Goal: Check status: Check status

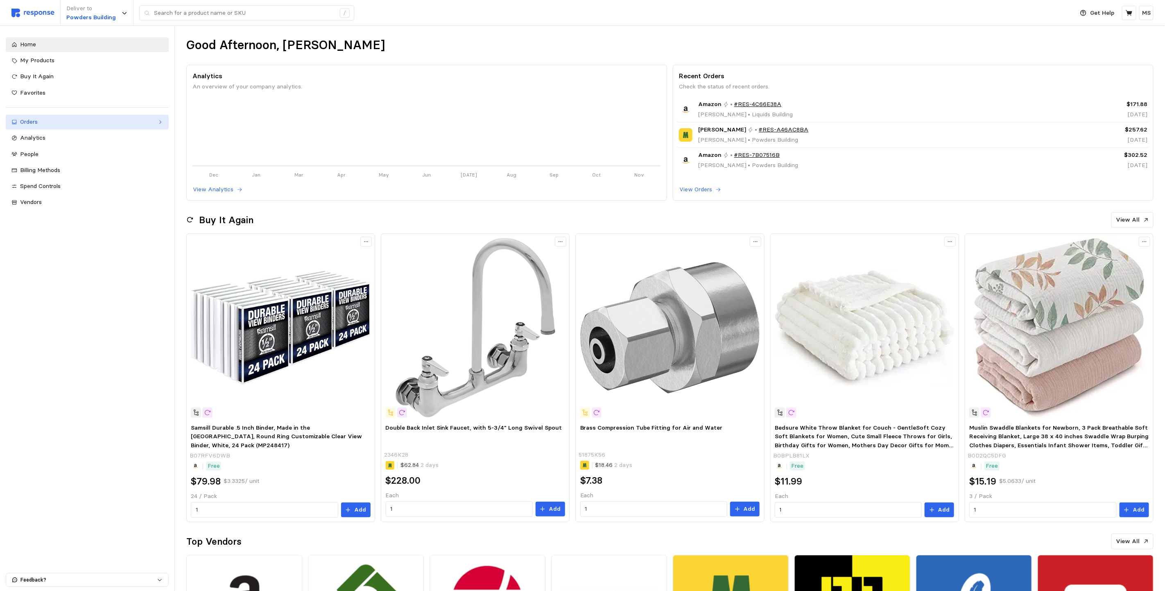
click at [37, 118] on div "Orders" at bounding box center [87, 122] width 134 height 9
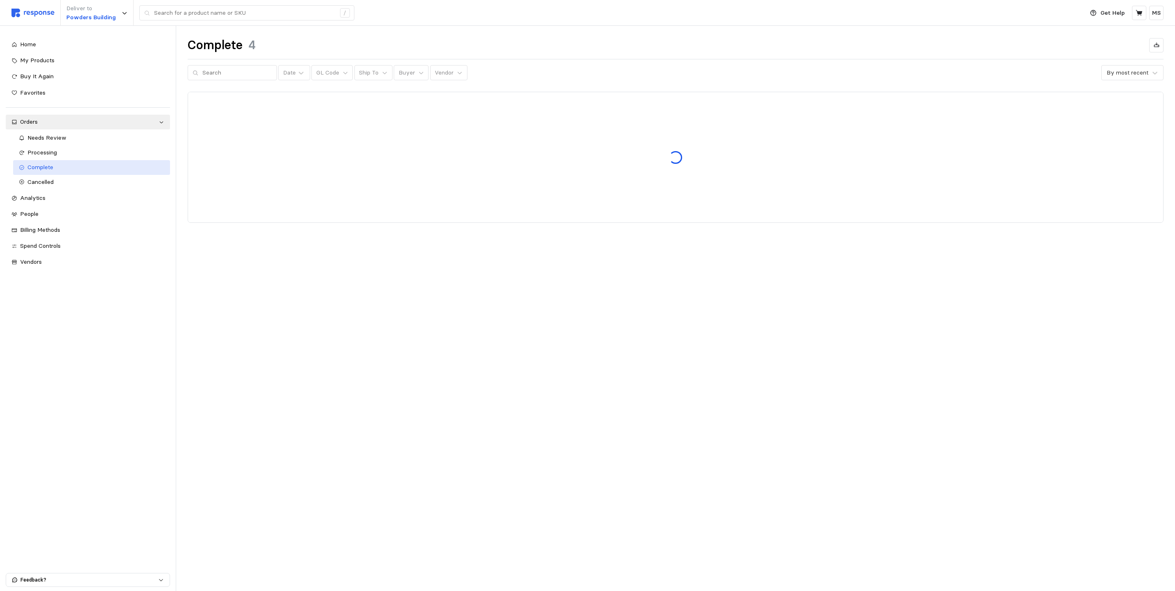
click at [88, 161] on link "Complete" at bounding box center [91, 167] width 157 height 15
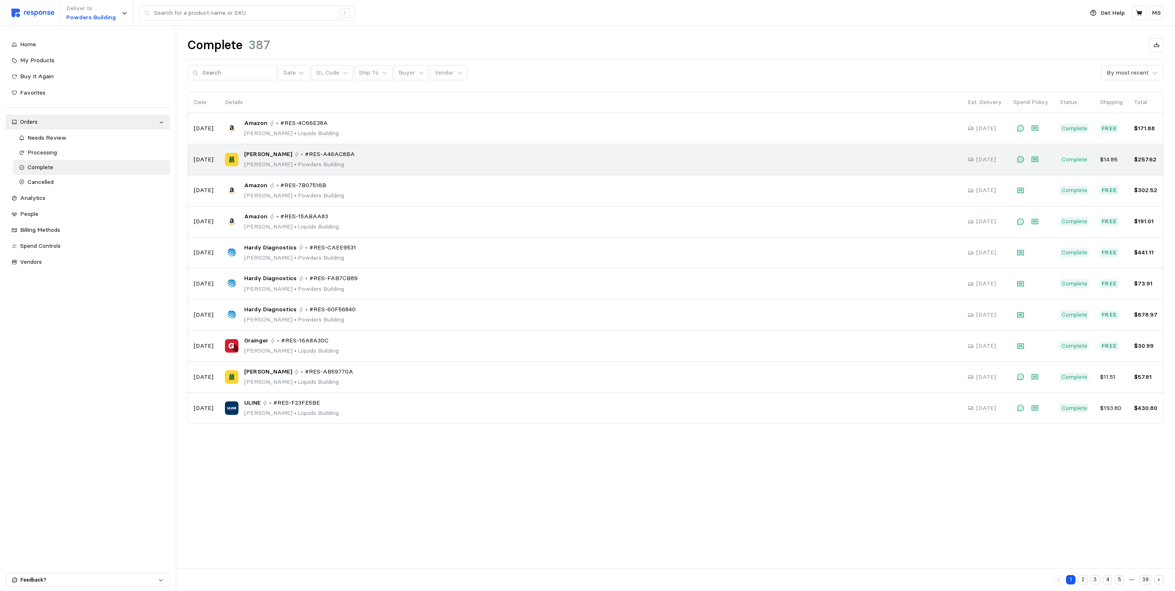
click at [343, 161] on p "[PERSON_NAME] • [GEOGRAPHIC_DATA]" at bounding box center [299, 164] width 111 height 9
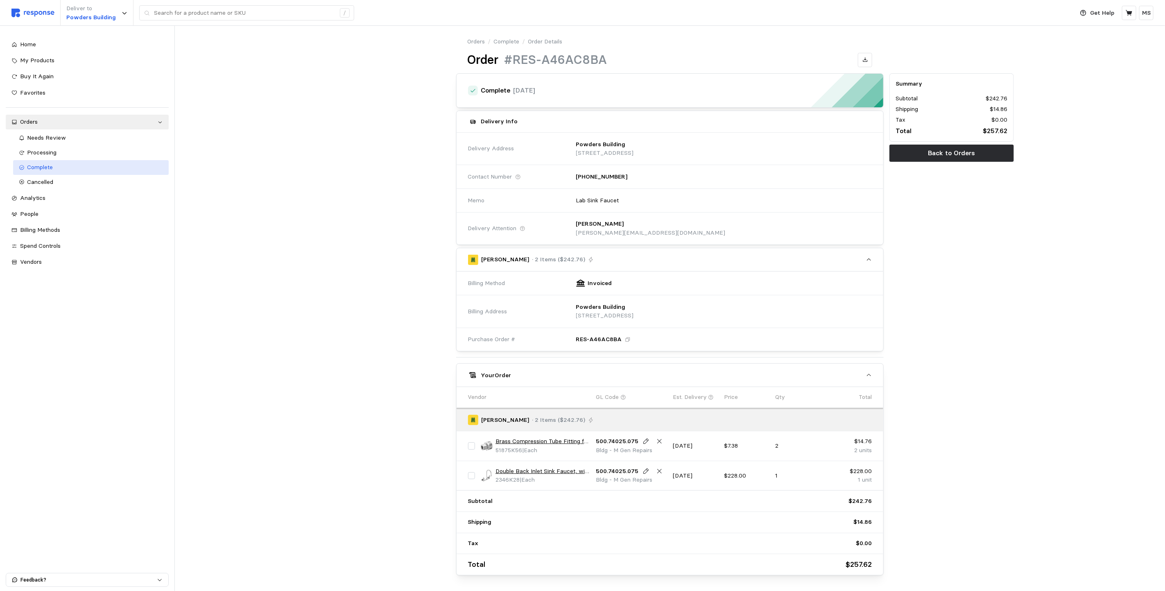
drag, startPoint x: 41, startPoint y: 161, endPoint x: 45, endPoint y: 167, distance: 7.6
click at [41, 162] on link "Complete" at bounding box center [91, 167] width 156 height 15
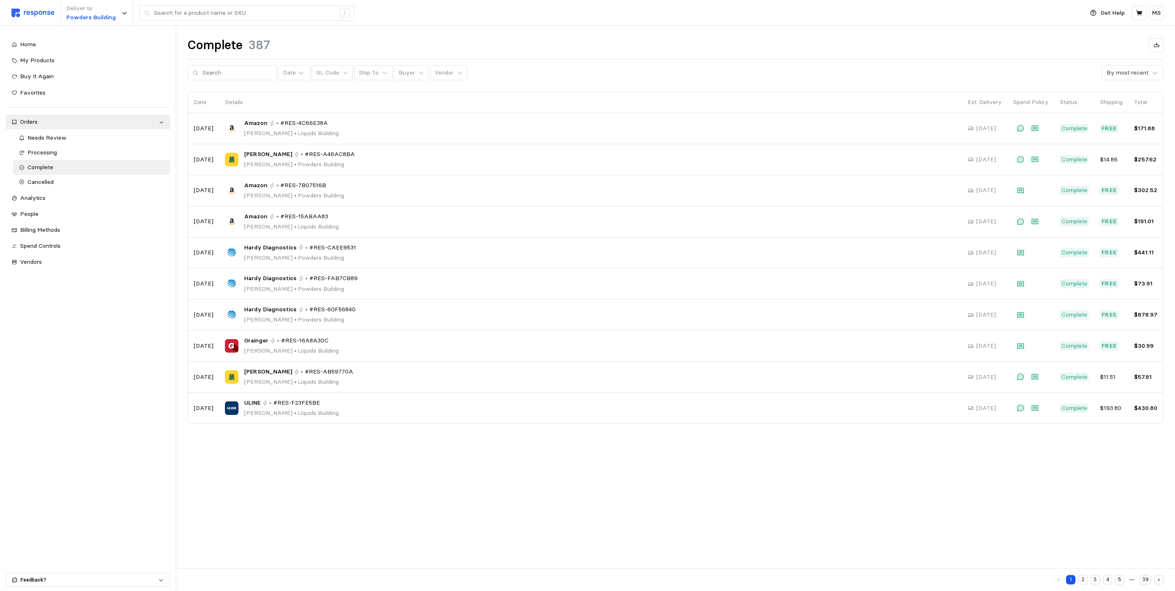
click at [1083, 578] on button "2" at bounding box center [1082, 579] width 9 height 9
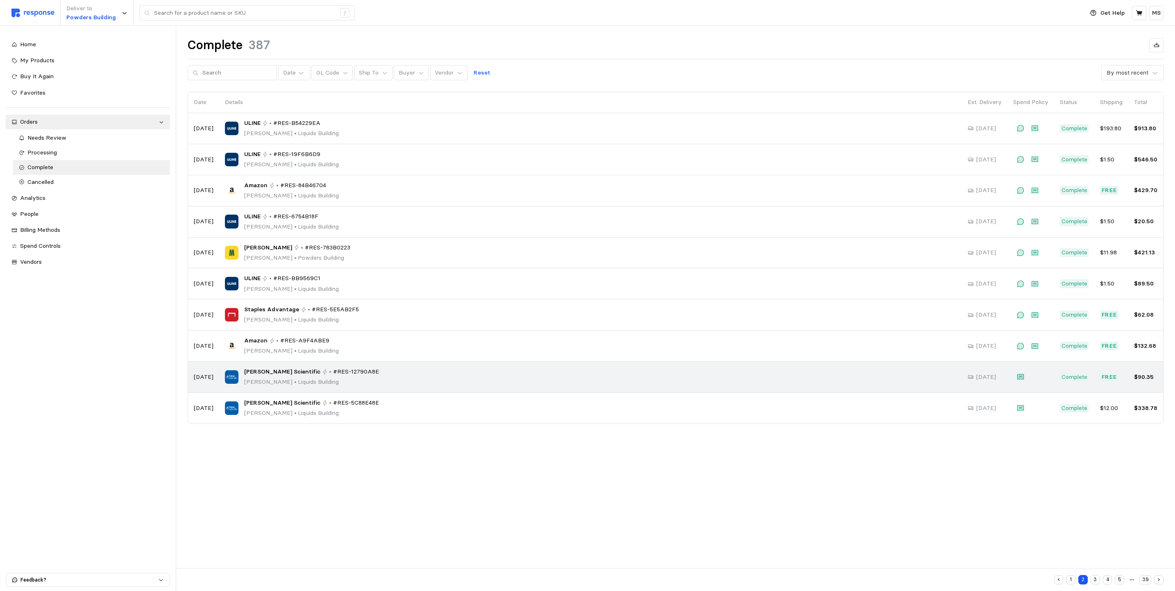
click at [316, 385] on p "[PERSON_NAME] • [GEOGRAPHIC_DATA]" at bounding box center [311, 382] width 135 height 9
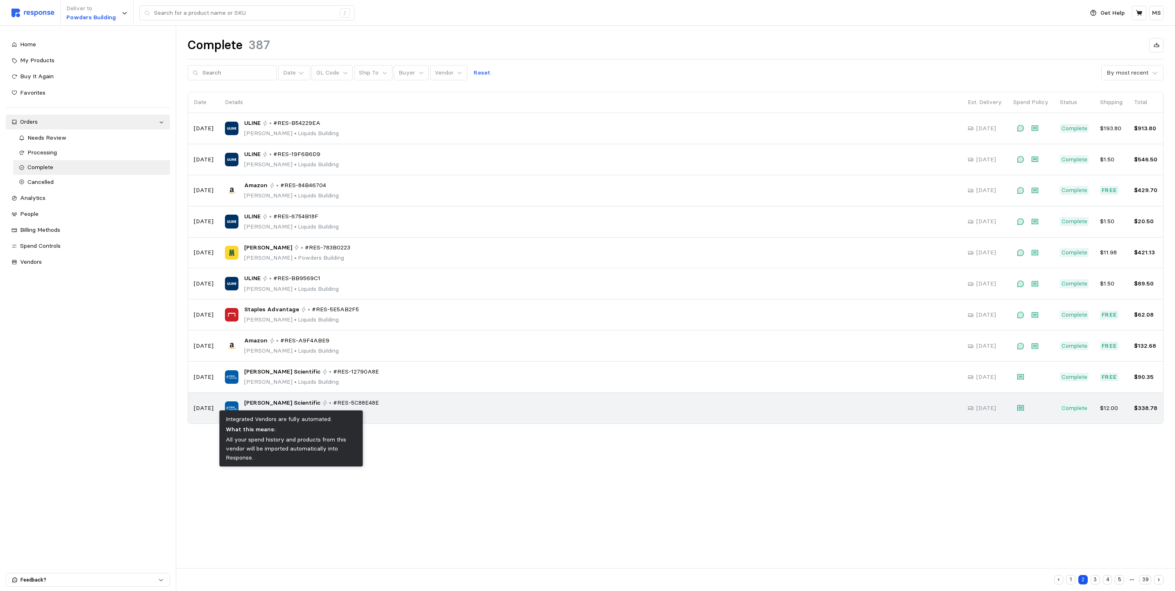
click at [322, 406] on icon at bounding box center [325, 403] width 6 height 6
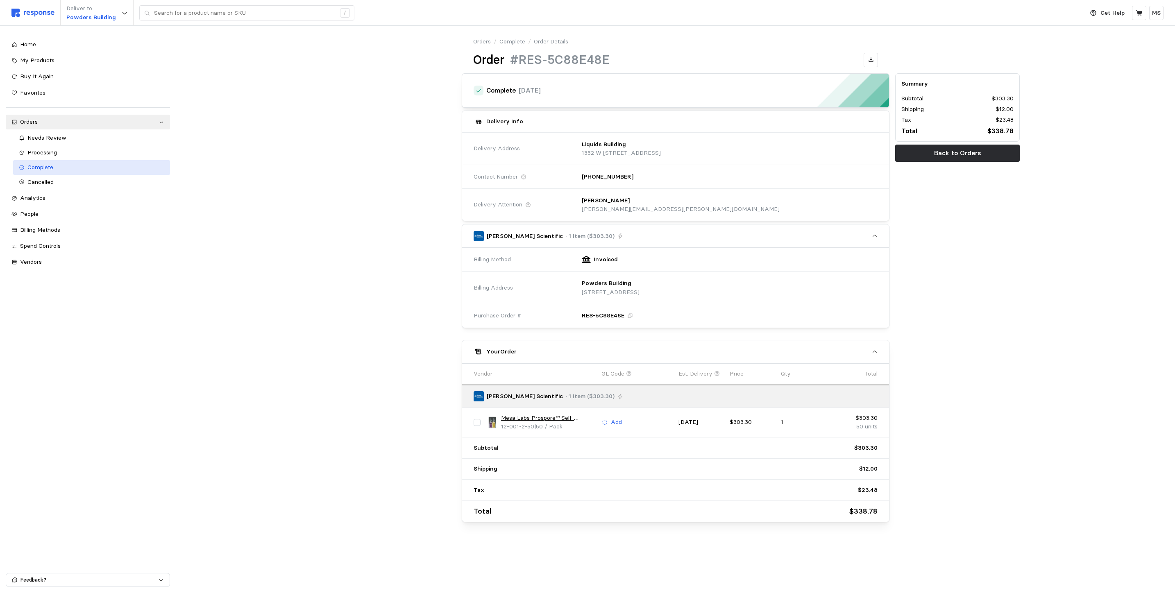
click at [52, 166] on span "Complete" at bounding box center [40, 166] width 26 height 7
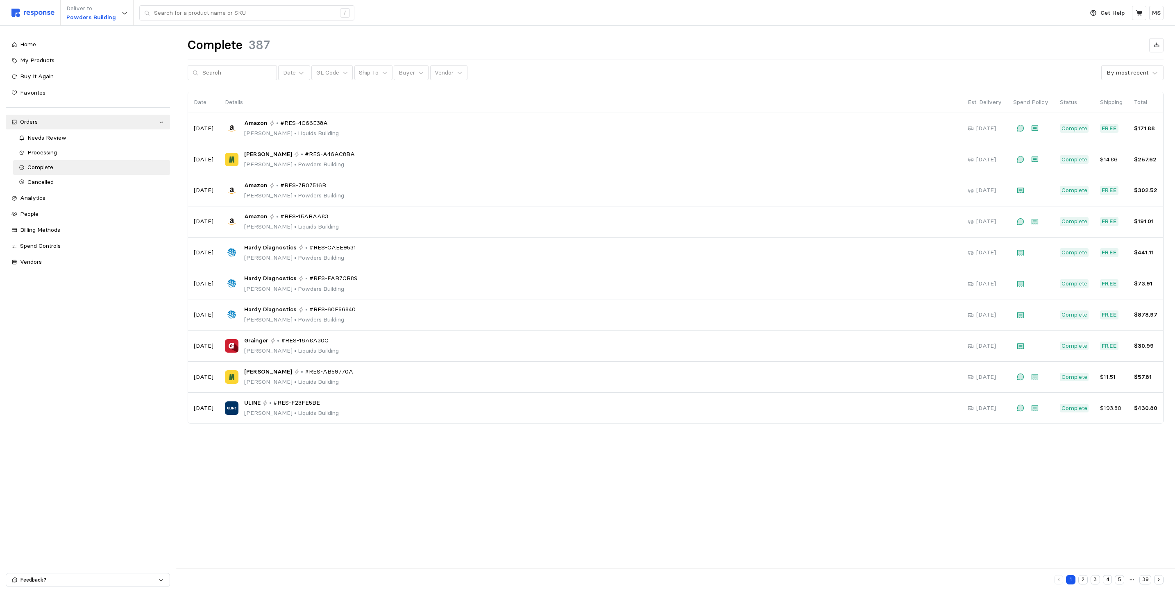
click at [1084, 580] on button "2" at bounding box center [1082, 579] width 9 height 9
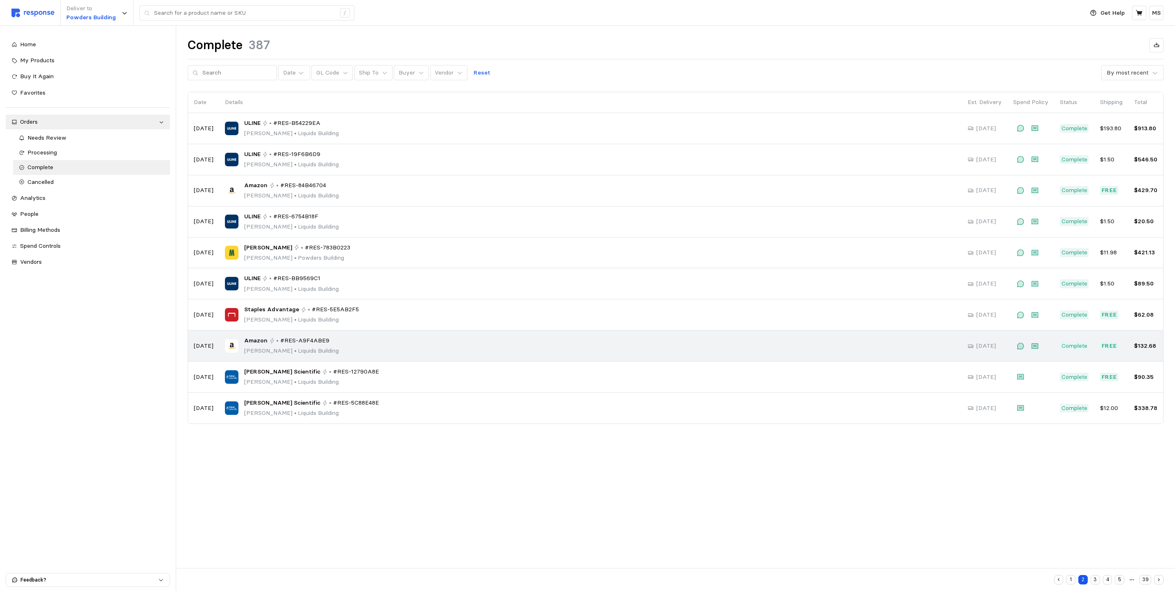
click at [299, 354] on p "[PERSON_NAME] • [GEOGRAPHIC_DATA]" at bounding box center [291, 351] width 95 height 9
